Goal: Task Accomplishment & Management: Manage account settings

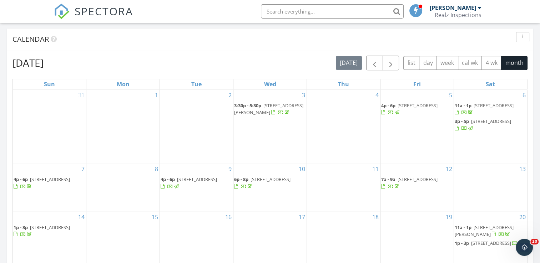
scroll to position [321, 0]
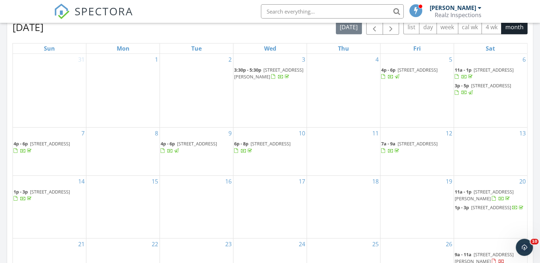
click at [399, 149] on div at bounding box center [397, 151] width 4 height 5
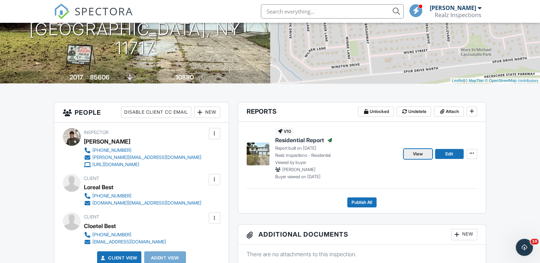
click at [419, 153] on span "View" at bounding box center [418, 154] width 10 height 7
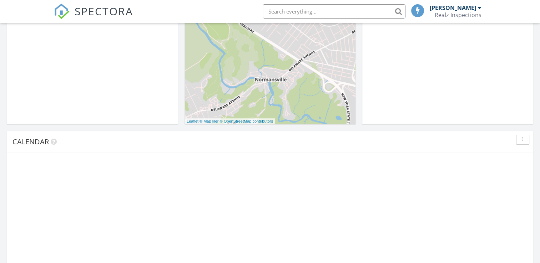
click at [97, 9] on span "SPECTORA" at bounding box center [104, 11] width 59 height 15
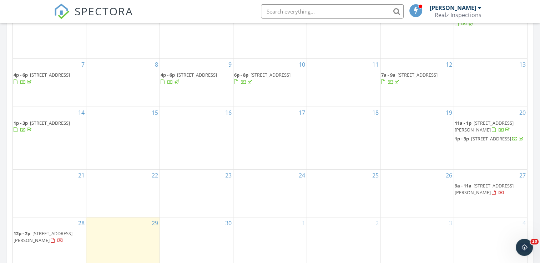
scroll to position [464, 0]
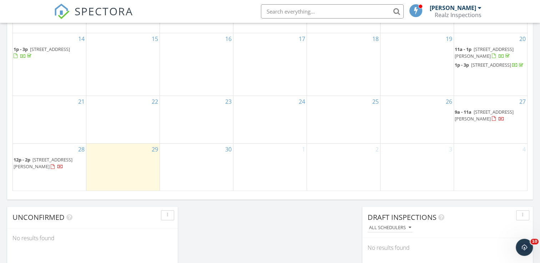
click at [484, 120] on span "19 Primrose Ave, Mount Vernon 10552" at bounding box center [484, 115] width 59 height 13
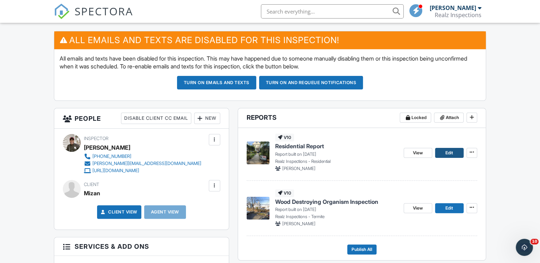
scroll to position [178, 0]
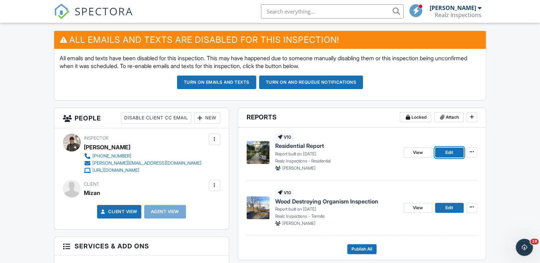
click at [453, 153] on span "Edit" at bounding box center [449, 152] width 7 height 7
